Goal: Task Accomplishment & Management: Manage account settings

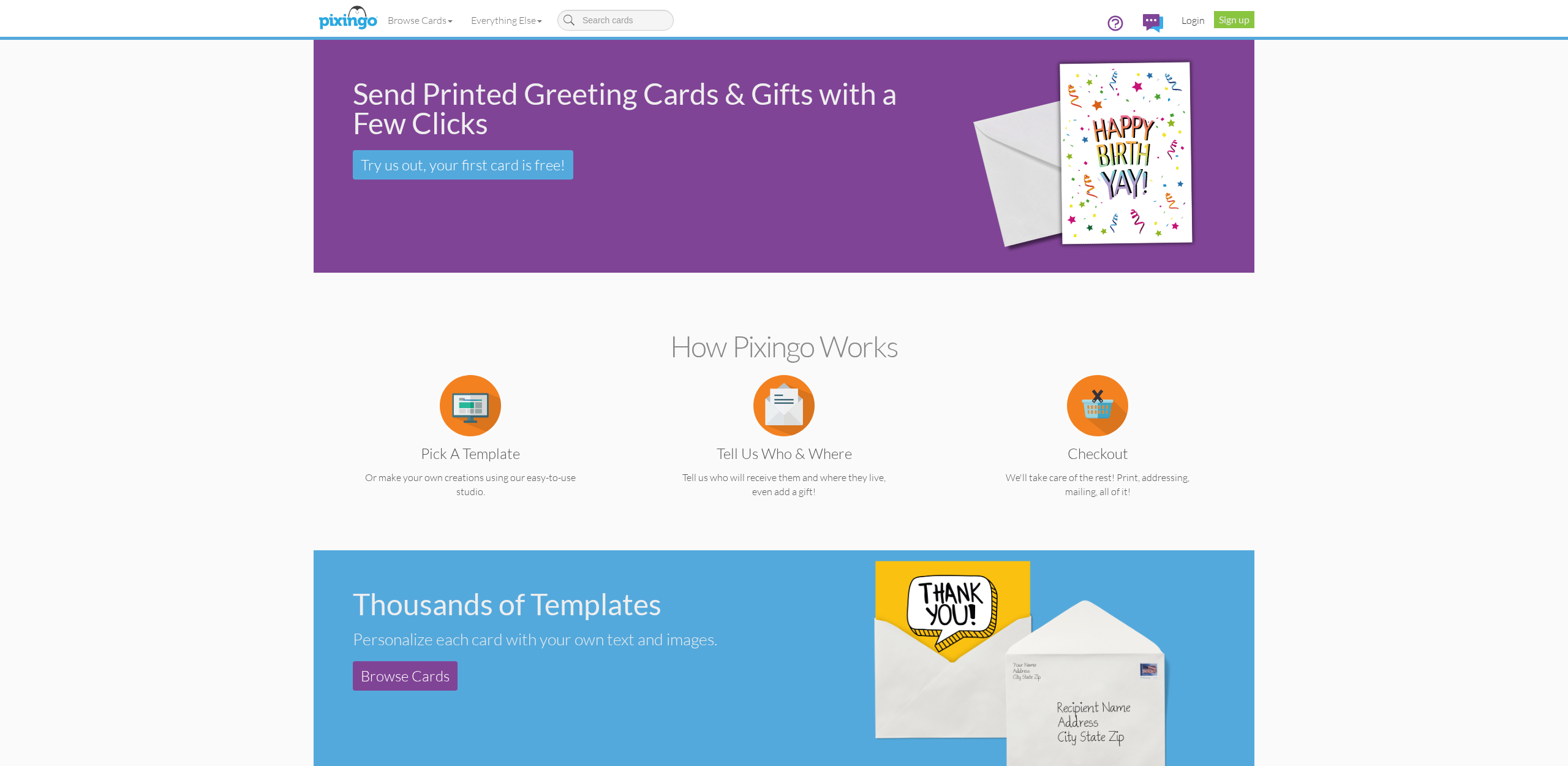
click at [1188, 19] on link "Login" at bounding box center [1193, 20] width 42 height 31
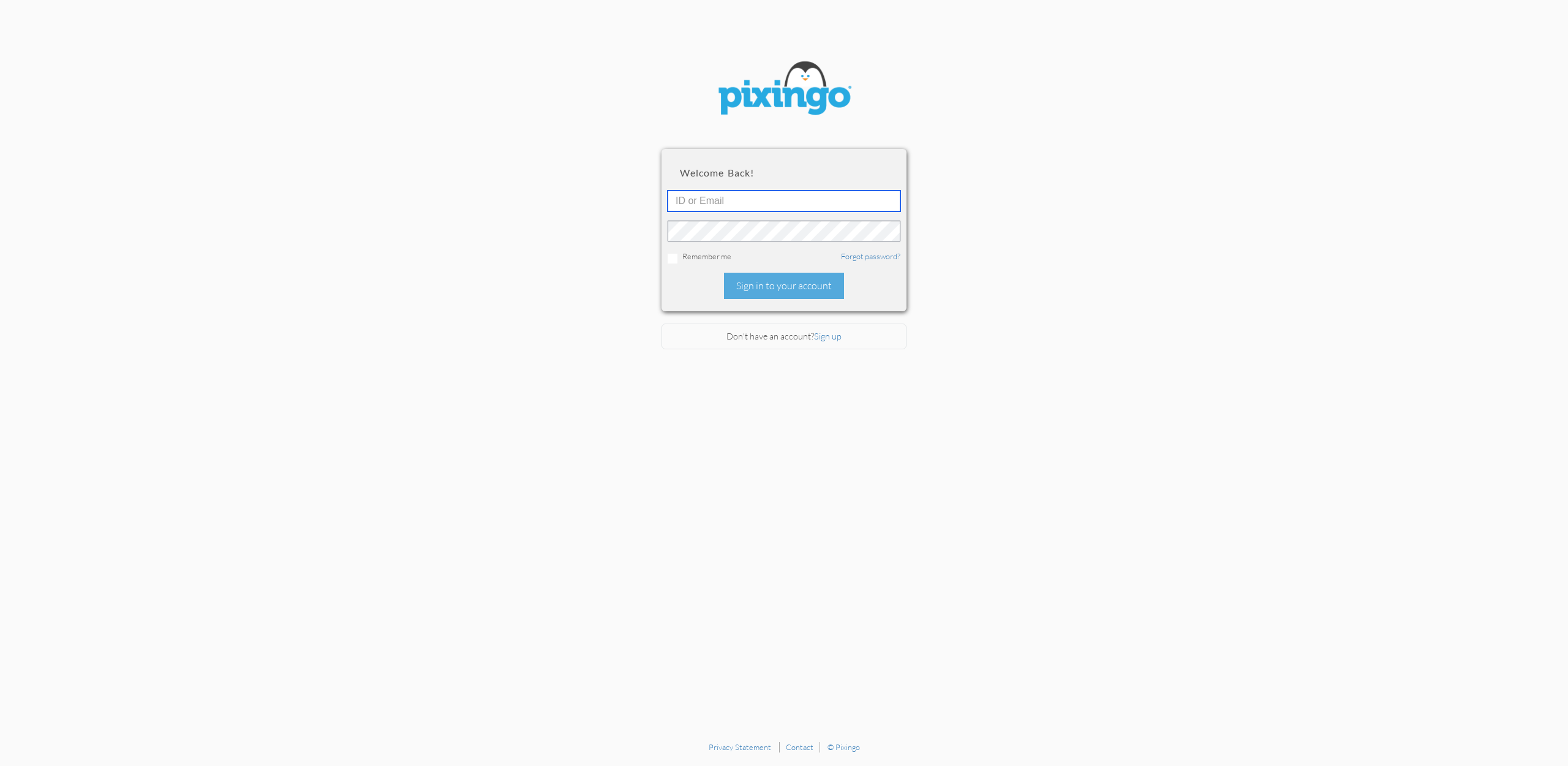
type input "[EMAIL_ADDRESS][DOMAIN_NAME]"
click at [782, 285] on div "Sign in to your account" at bounding box center [784, 285] width 120 height 26
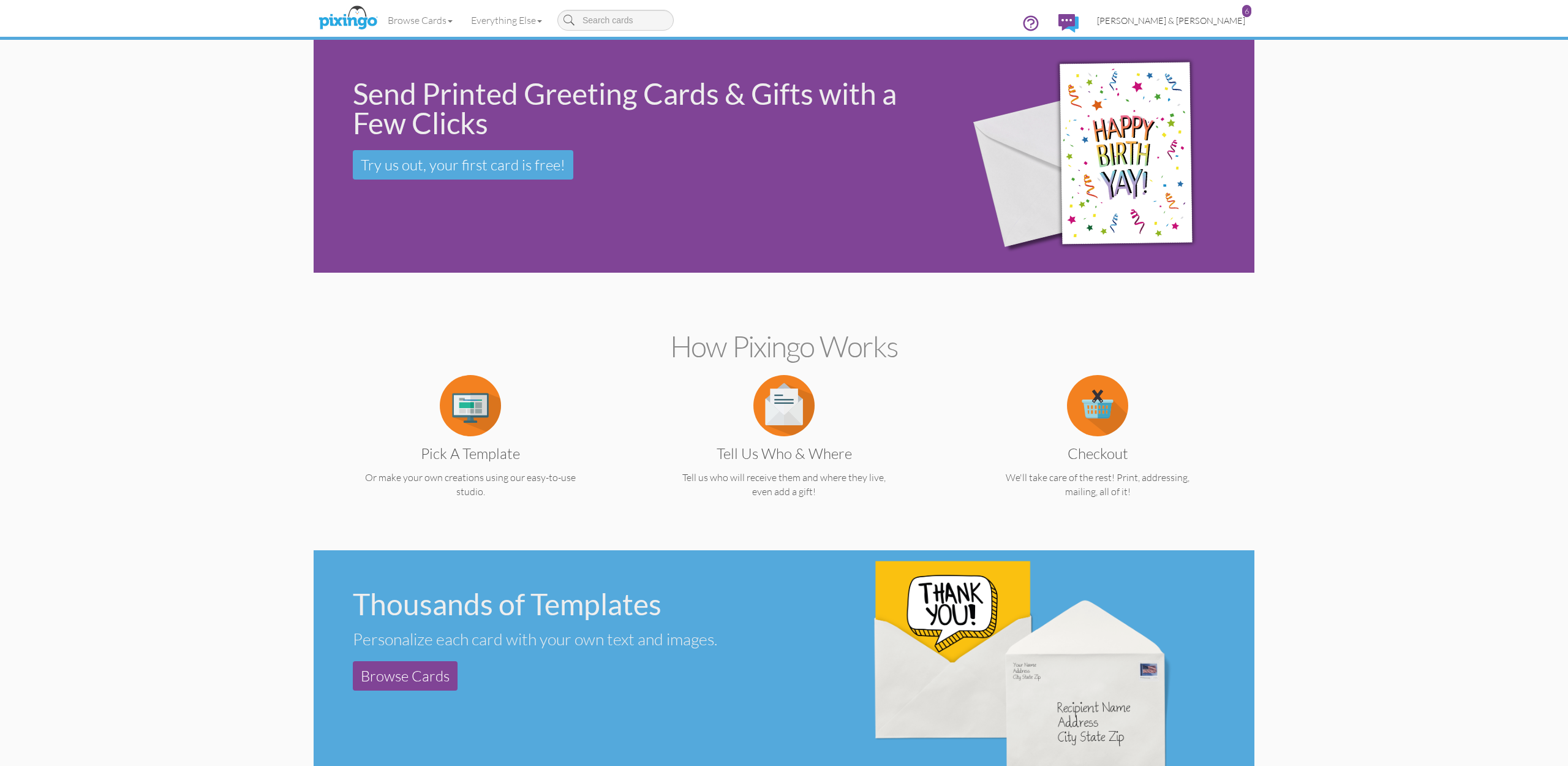
click at [1183, 18] on span "[PERSON_NAME] & [PERSON_NAME]" at bounding box center [1171, 20] width 148 height 10
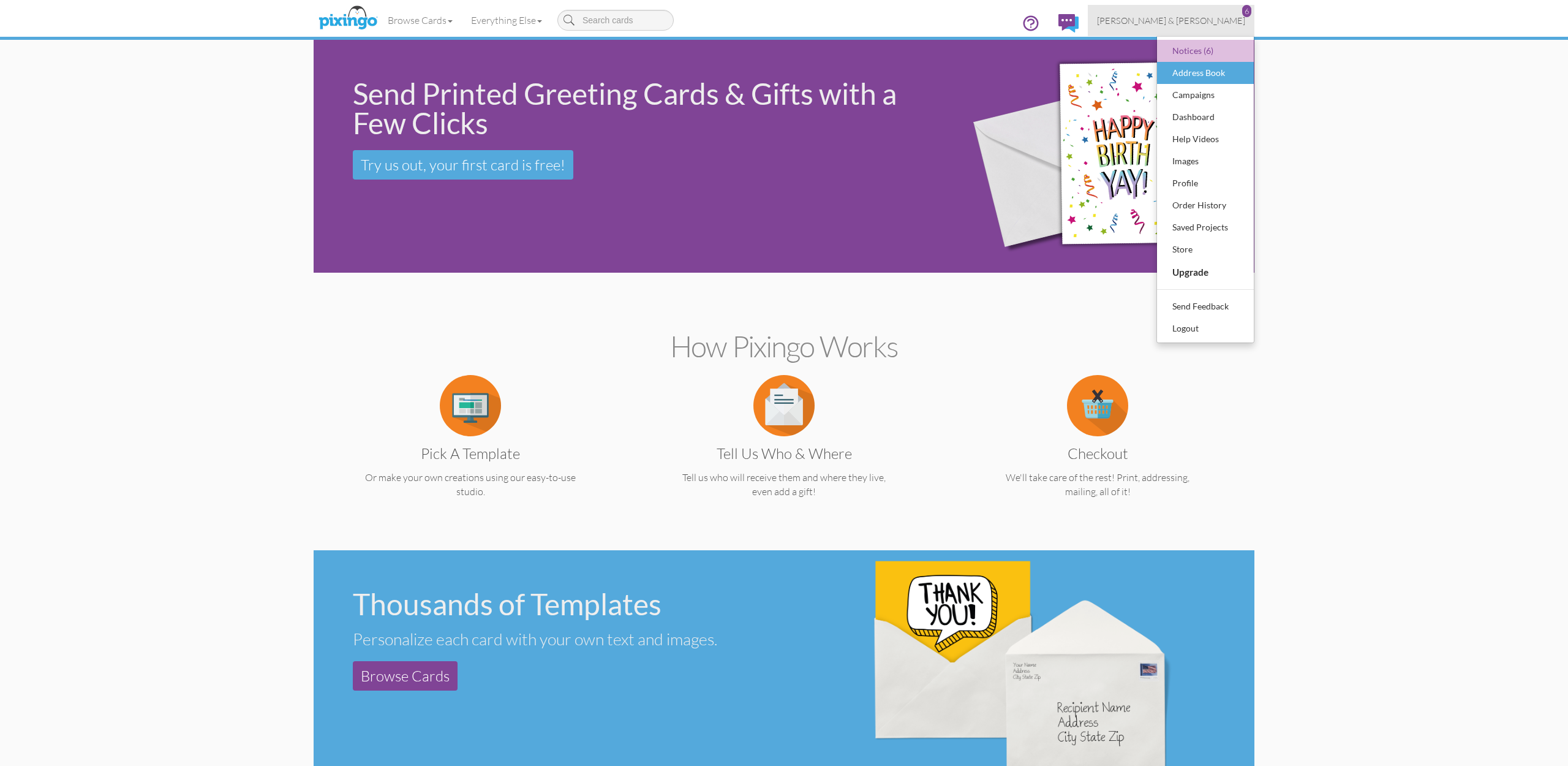
click at [1181, 71] on div "Address Book" at bounding box center [1205, 73] width 73 height 18
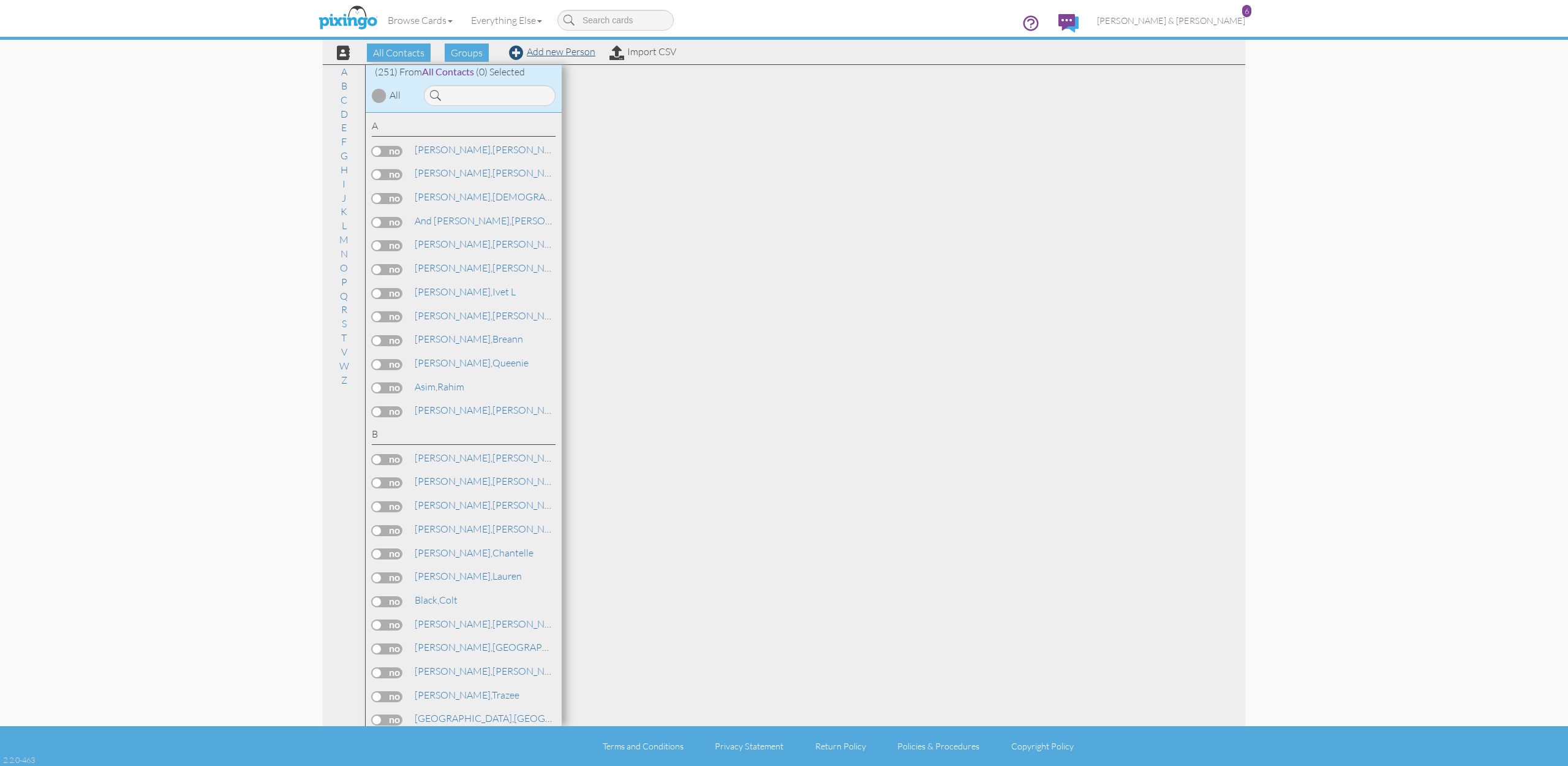
click at [552, 53] on link "Add new Person" at bounding box center [552, 52] width 87 height 12
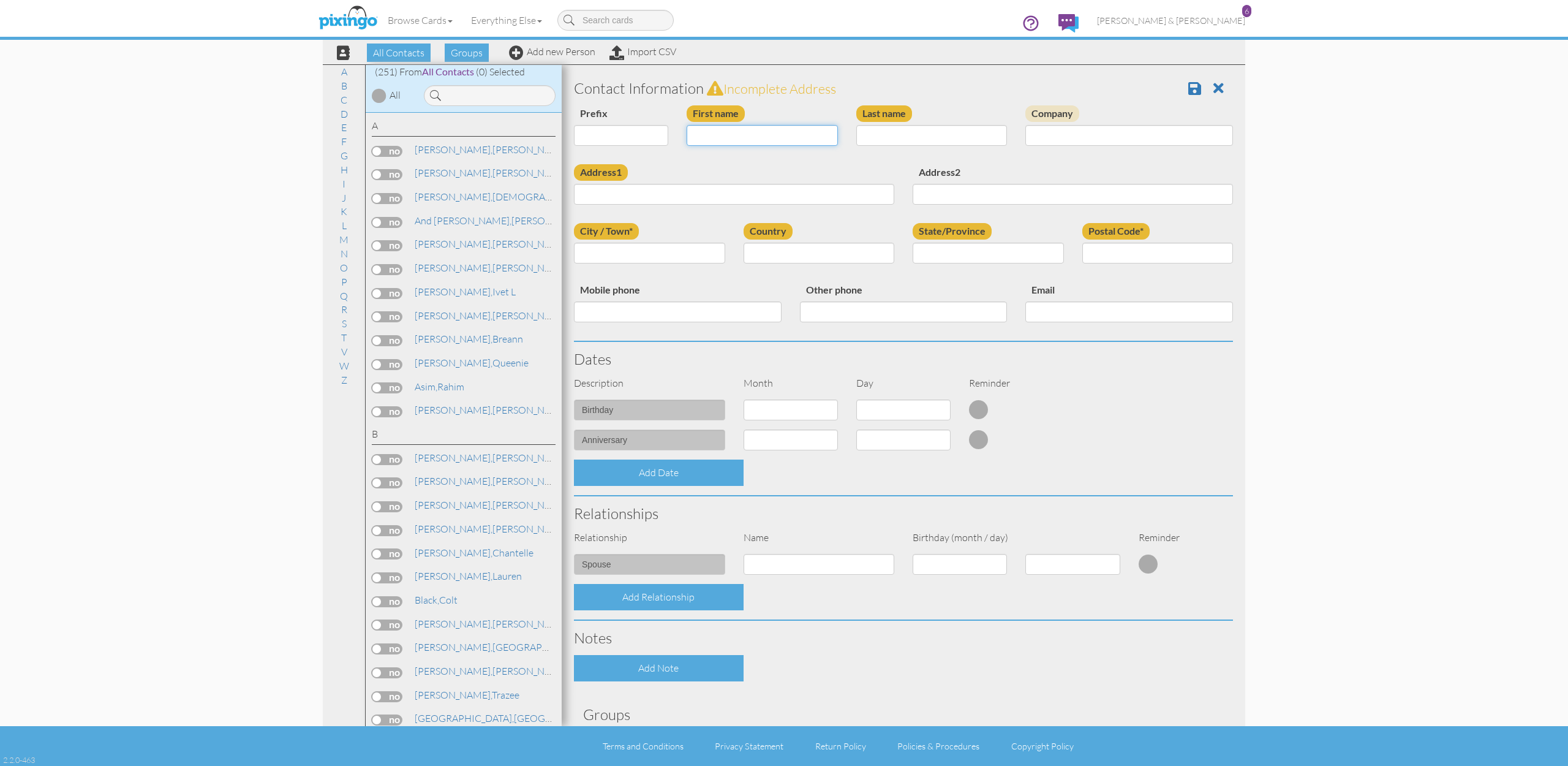
click at [758, 137] on input "First name" at bounding box center [762, 135] width 151 height 21
type input "[PERSON_NAME]"
type input "Bowers"
click at [674, 314] on input "Mobile phone" at bounding box center [678, 312] width 208 height 21
paste input "[PHONE_NUMBER]"
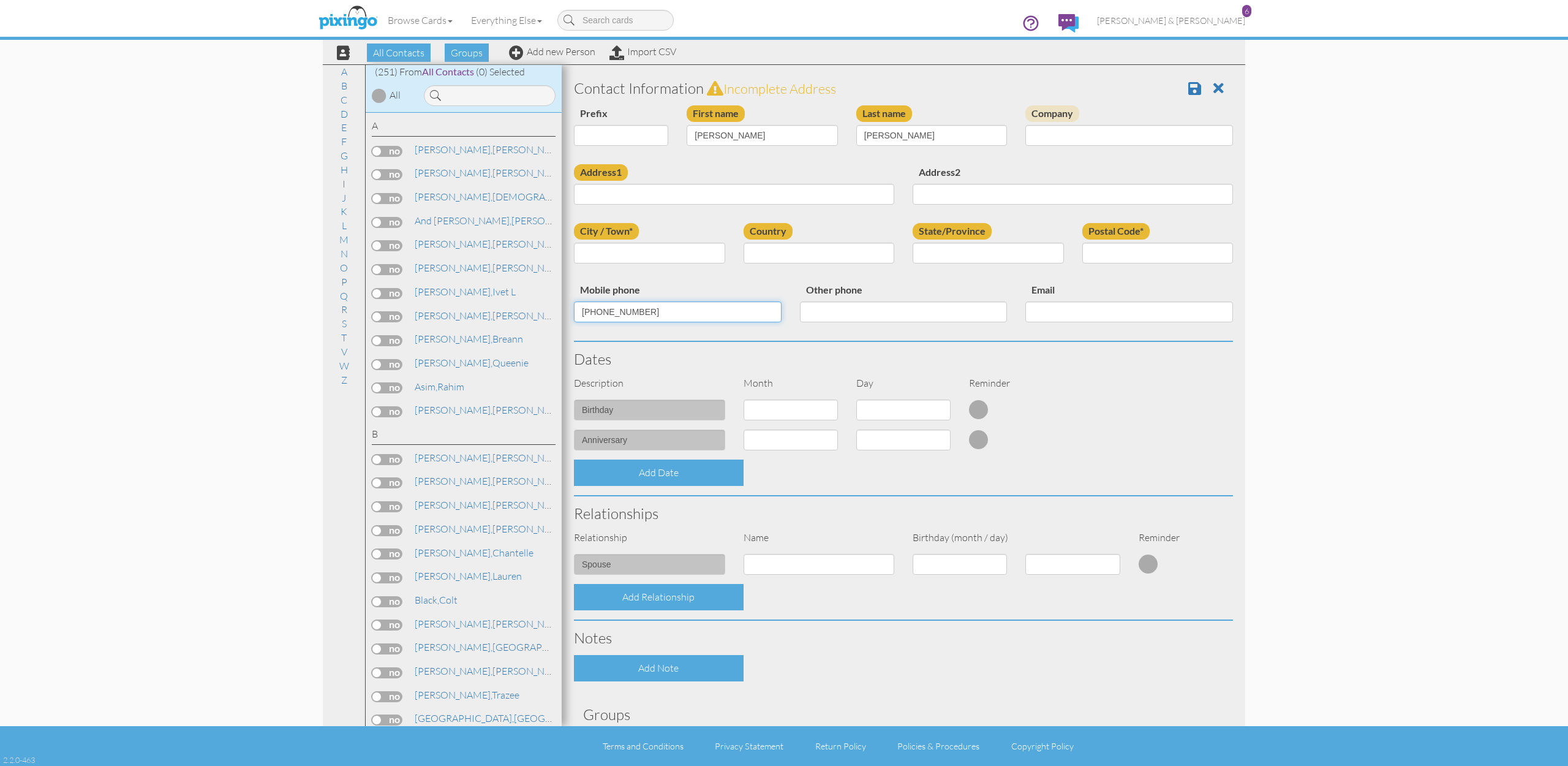
type input "[PHONE_NUMBER]"
click at [625, 195] on input "Address1" at bounding box center [734, 194] width 320 height 21
paste input "[STREET_ADDRESS]"
type input "[STREET_ADDRESS]"
type input "Park City"
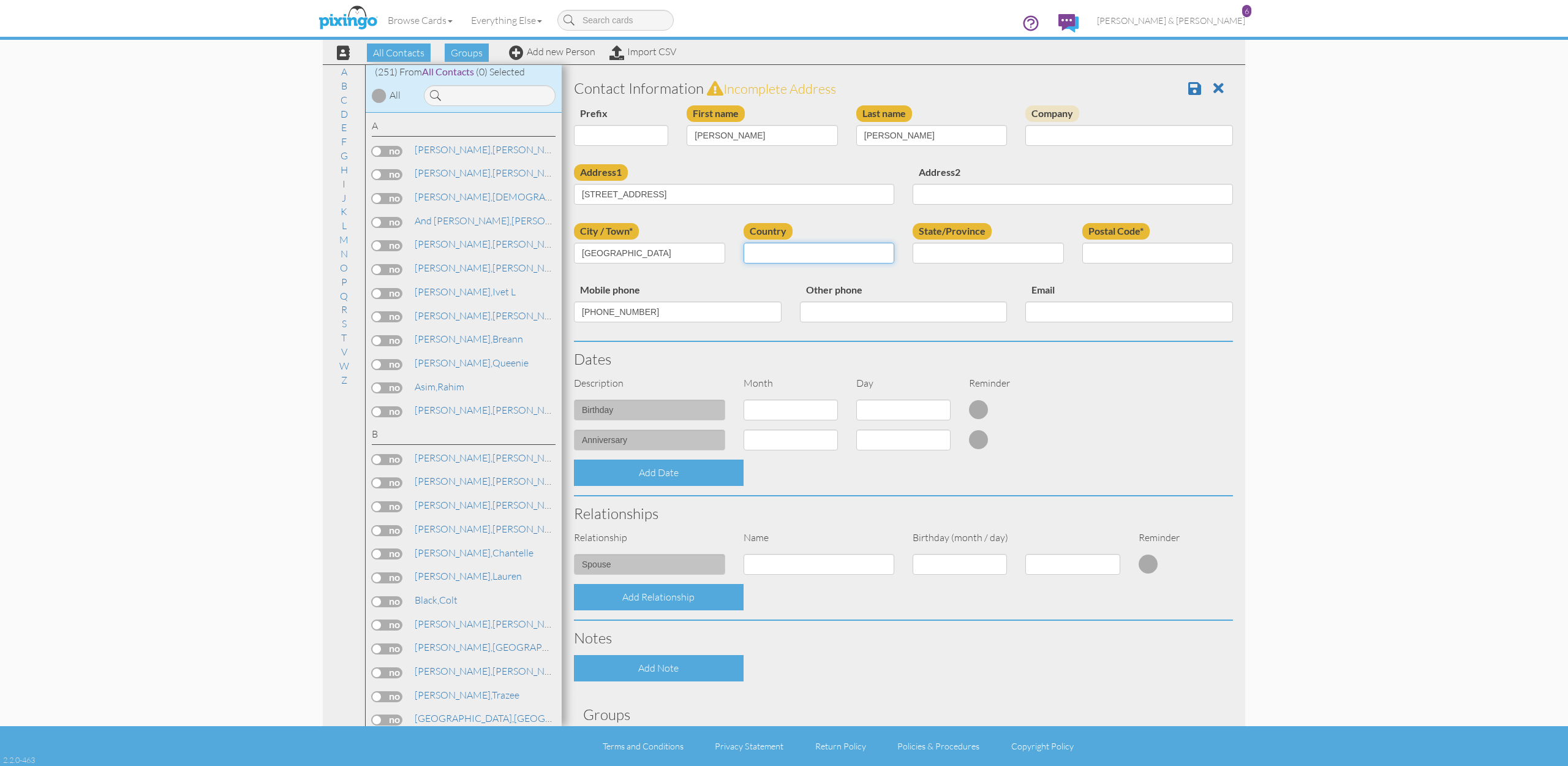
select select "object:1548"
select select "object:1847"
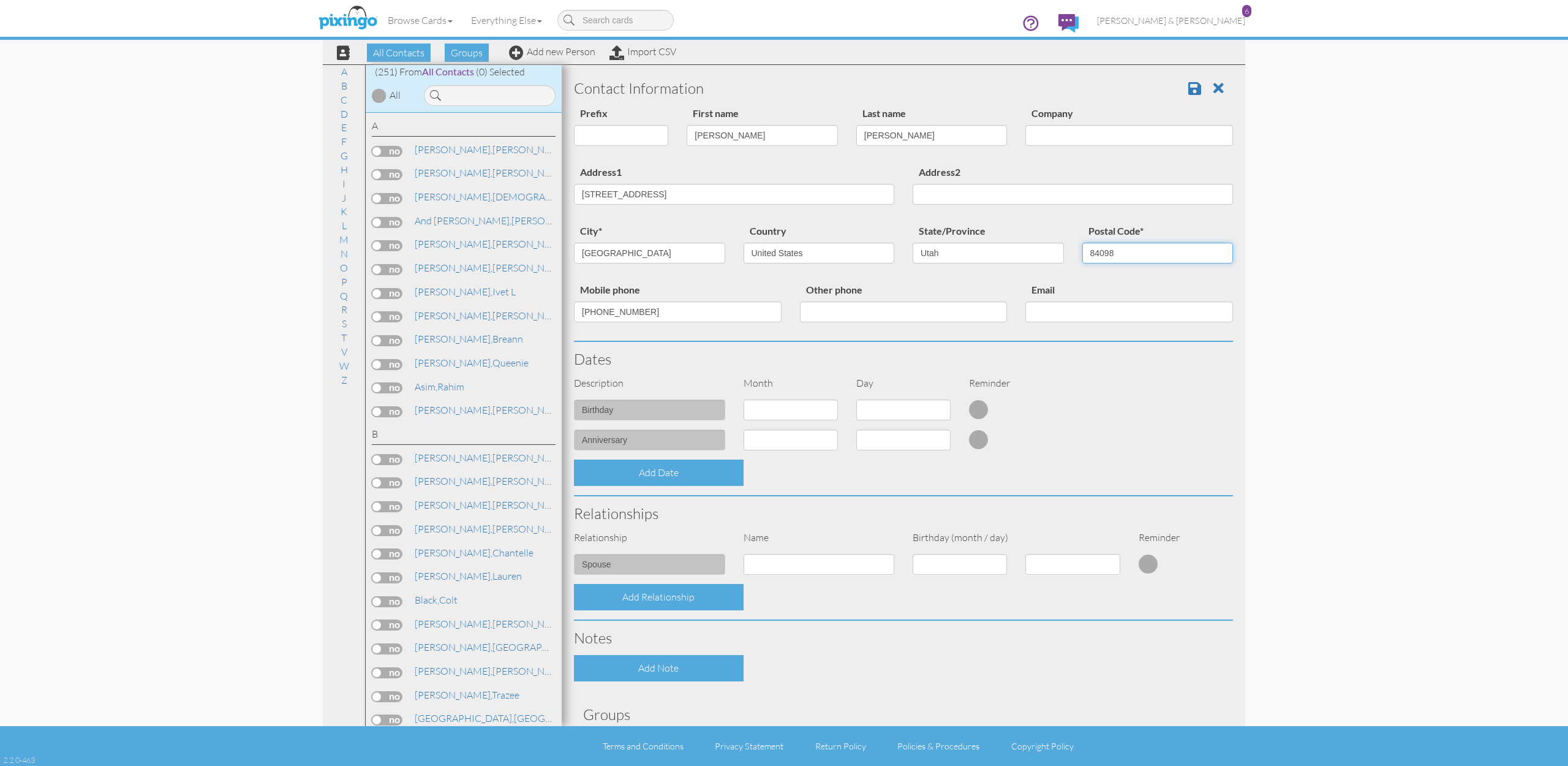
type input "84098"
paste input "[PERSON_NAME][EMAIL_ADDRESS][DOMAIN_NAME]"
type input "[PERSON_NAME][EMAIL_ADDRESS][DOMAIN_NAME]"
select select "object:1543"
select select "number:28"
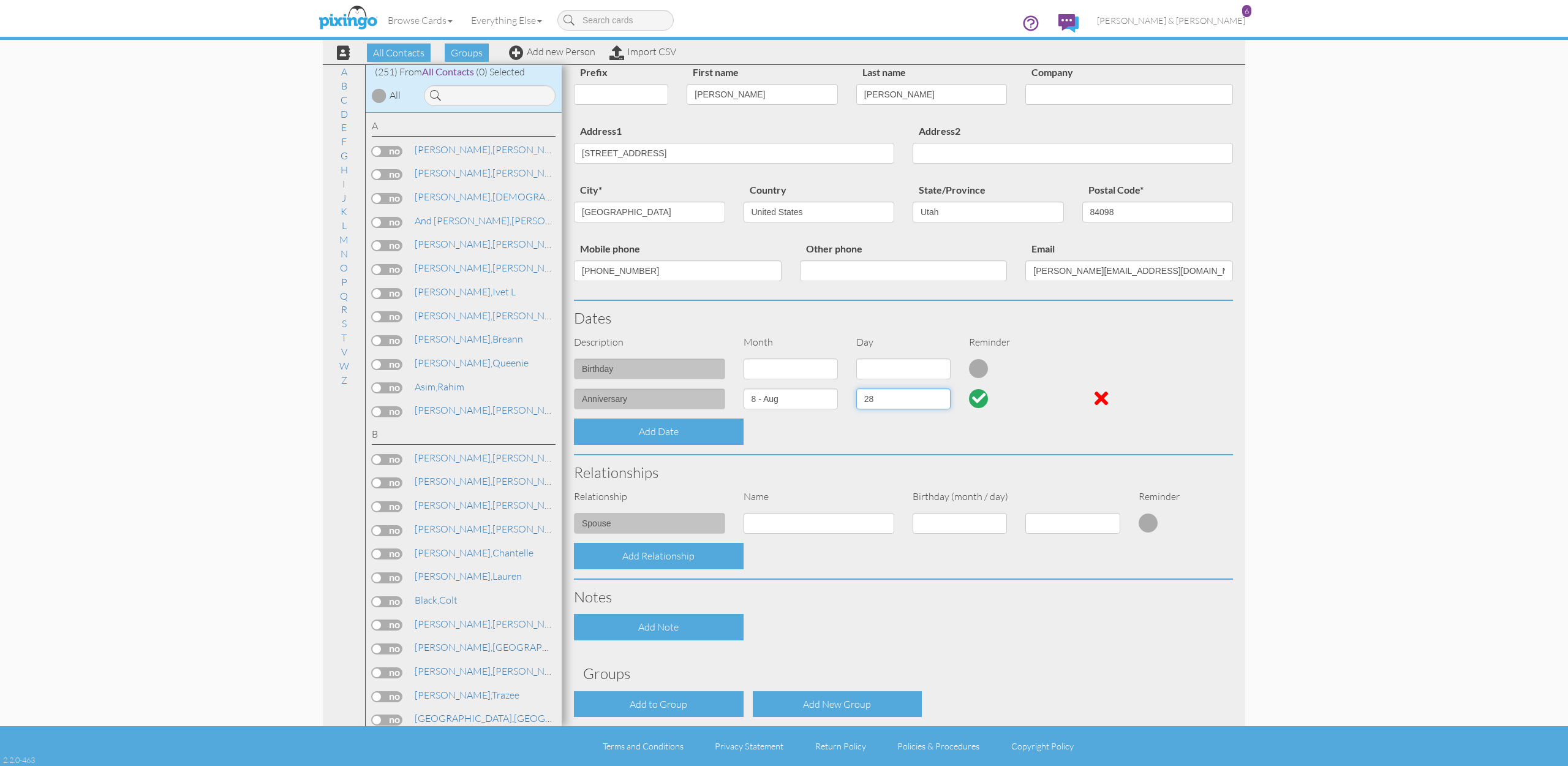
scroll to position [36, 0]
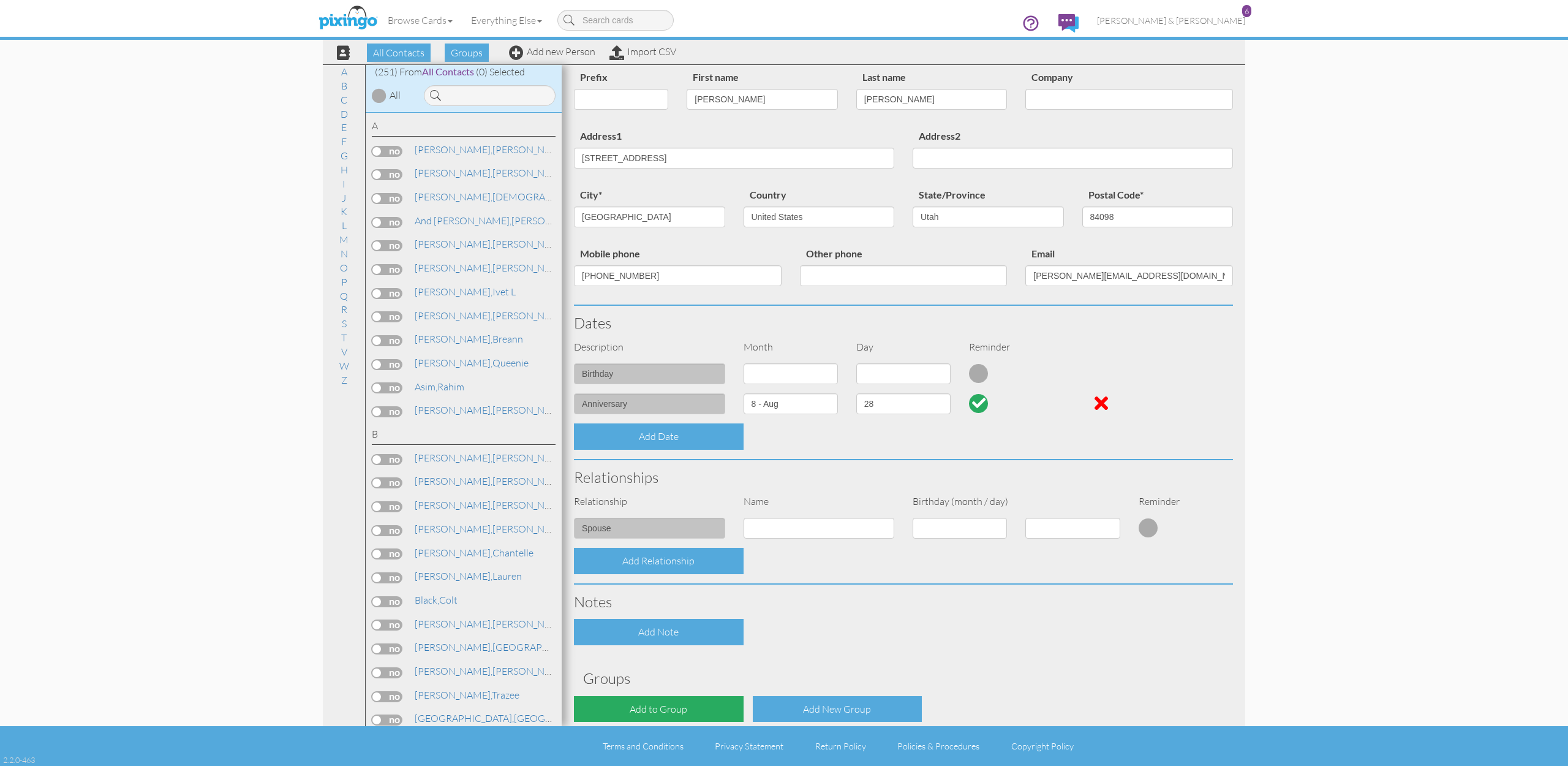
click at [656, 706] on div "Add to Group" at bounding box center [659, 709] width 170 height 26
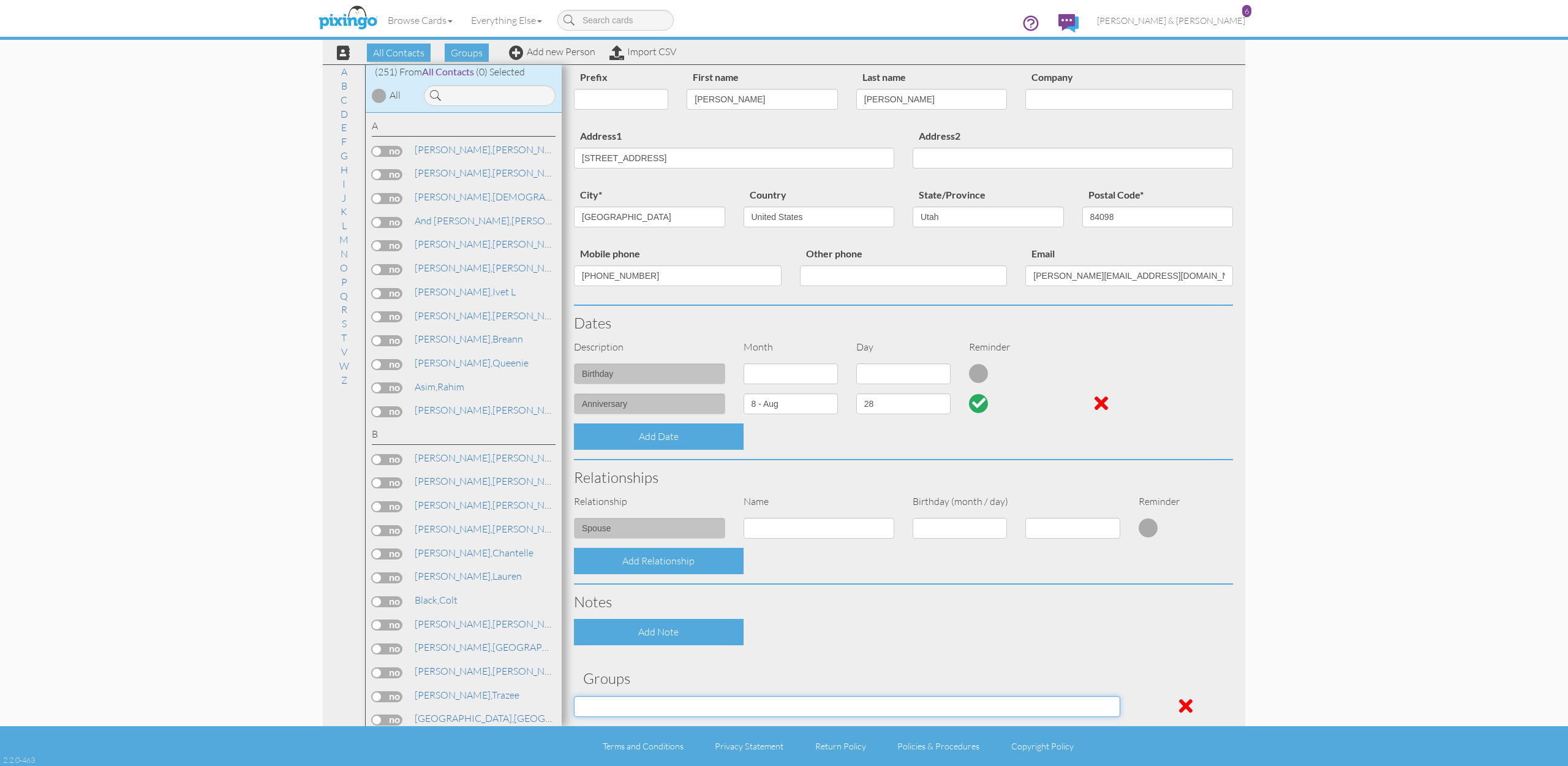
select select "object:1858"
click at [886, 642] on div "Contact Information Prefix Dr. Mr. Mrs. First name Julie Last name Bowers Compa…" at bounding box center [904, 416] width 659 height 762
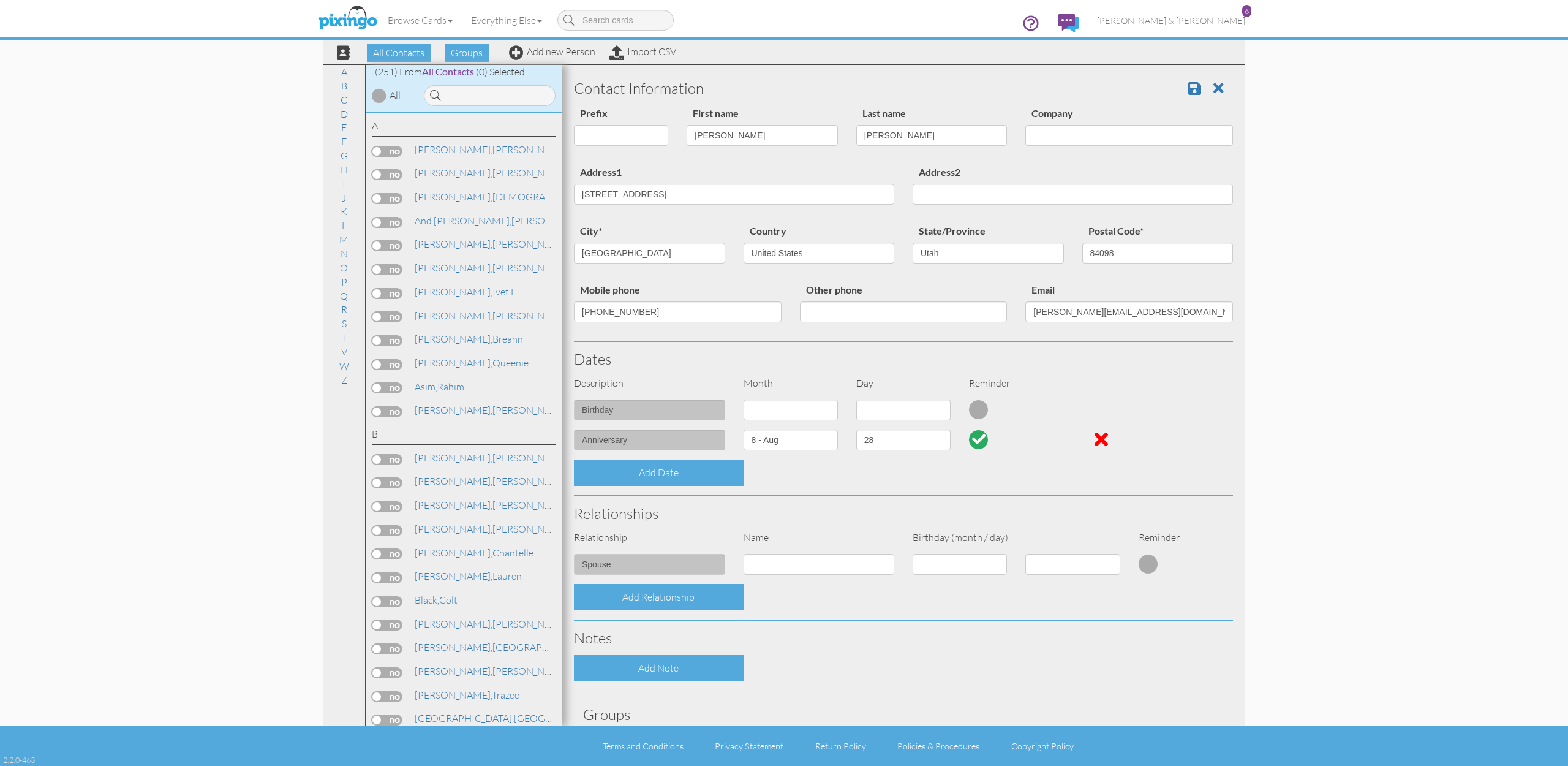
scroll to position [0, 0]
click at [1193, 84] on span at bounding box center [1194, 89] width 13 height 15
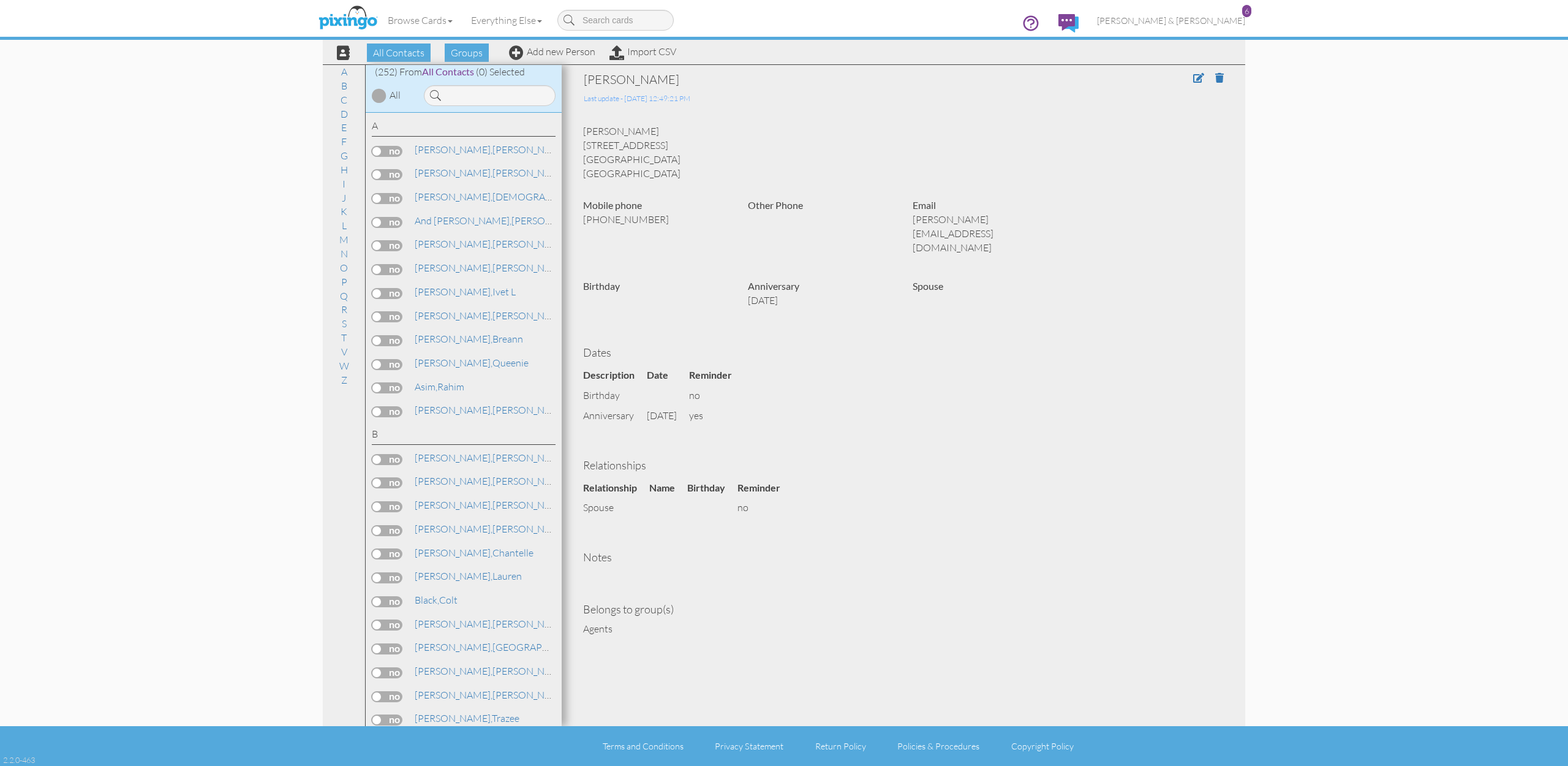
click at [1088, 19] on link at bounding box center [1068, 23] width 39 height 37
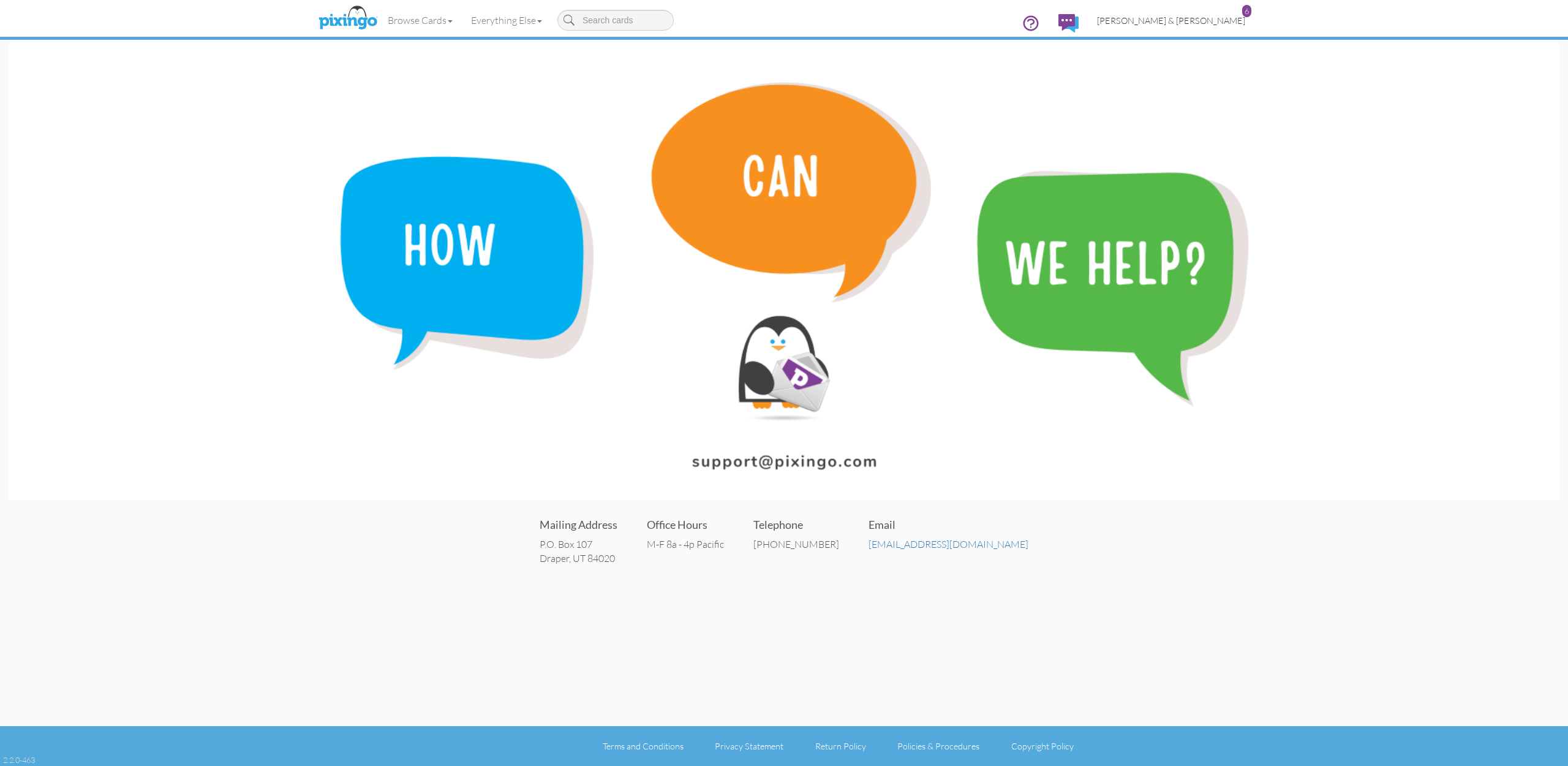
click at [1210, 17] on span "[PERSON_NAME] & [PERSON_NAME]" at bounding box center [1171, 20] width 148 height 10
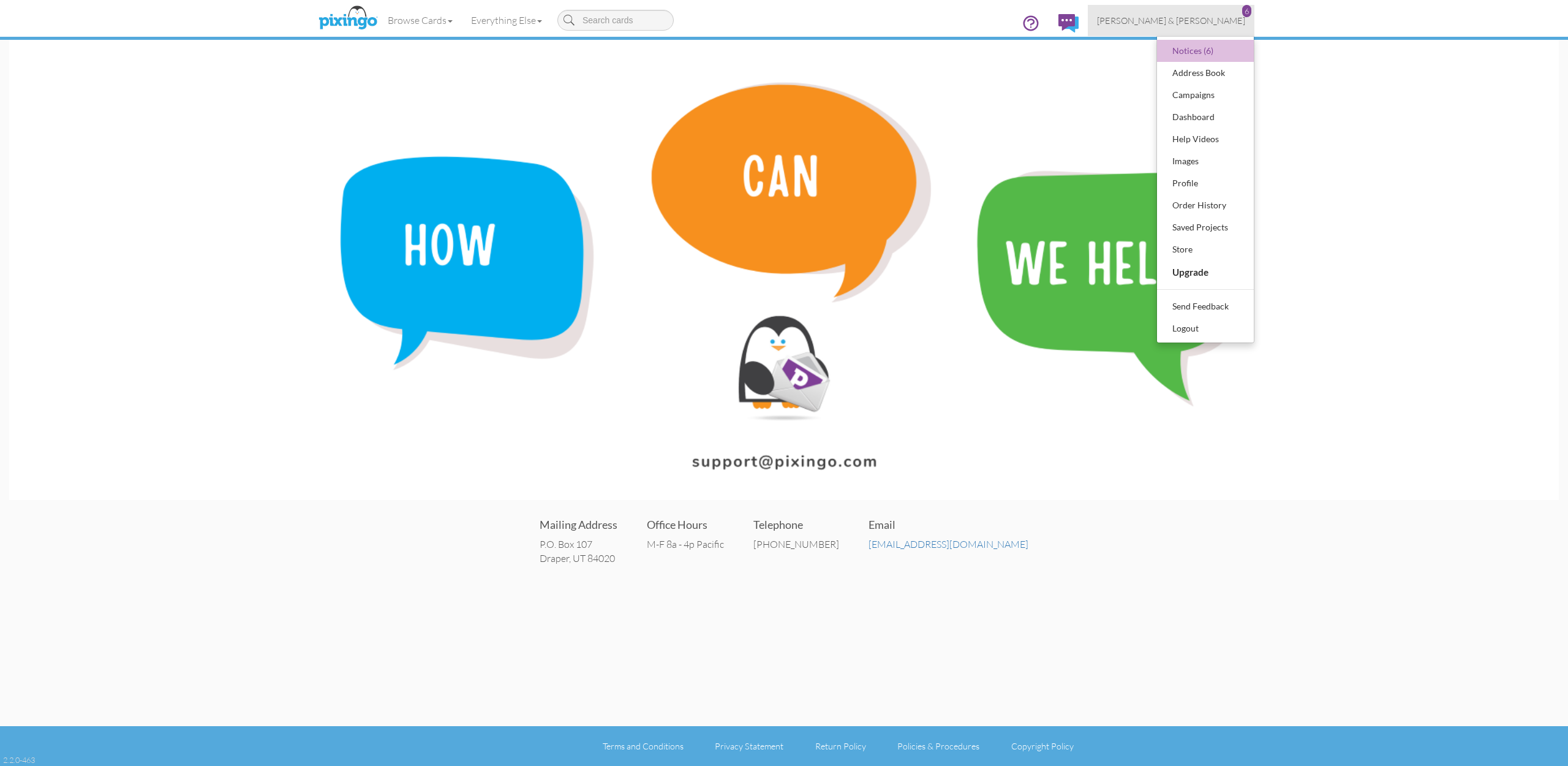
click at [1212, 325] on div "Logout" at bounding box center [1205, 328] width 73 height 18
